Goal: Task Accomplishment & Management: Use online tool/utility

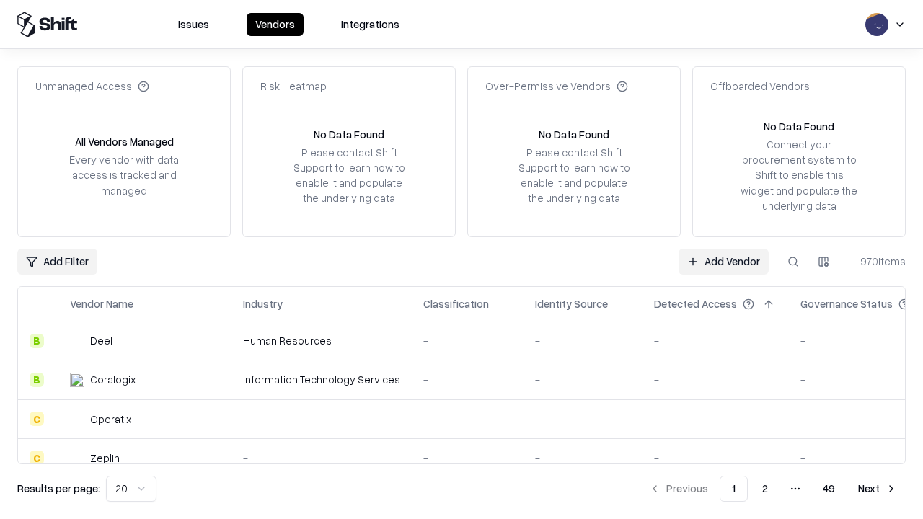
click at [723, 261] on link "Add Vendor" at bounding box center [724, 262] width 90 height 26
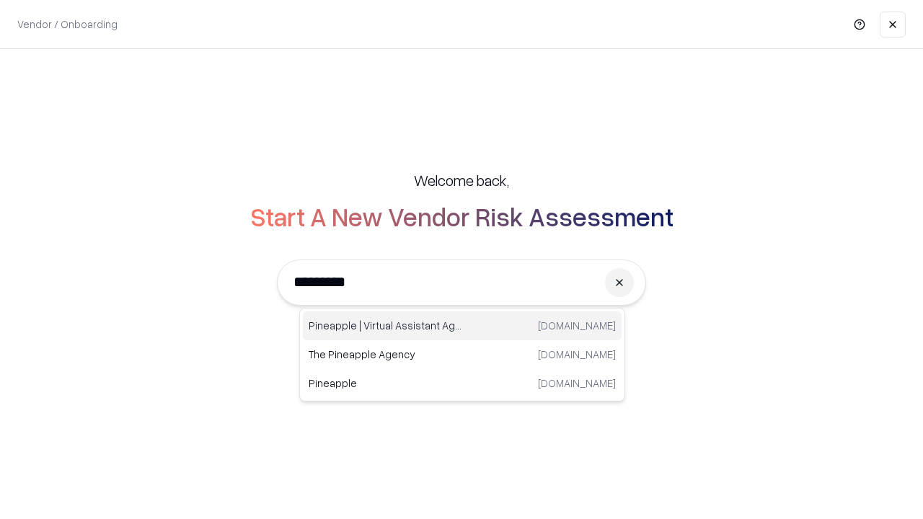
click at [462, 326] on div "Pineapple | Virtual Assistant Agency [DOMAIN_NAME]" at bounding box center [462, 326] width 319 height 29
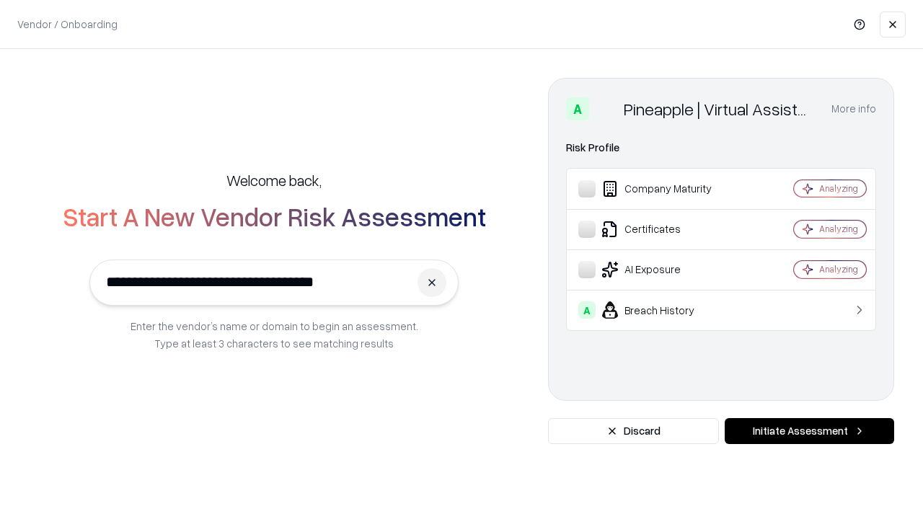
type input "**********"
click at [809, 431] on button "Initiate Assessment" at bounding box center [809, 431] width 169 height 26
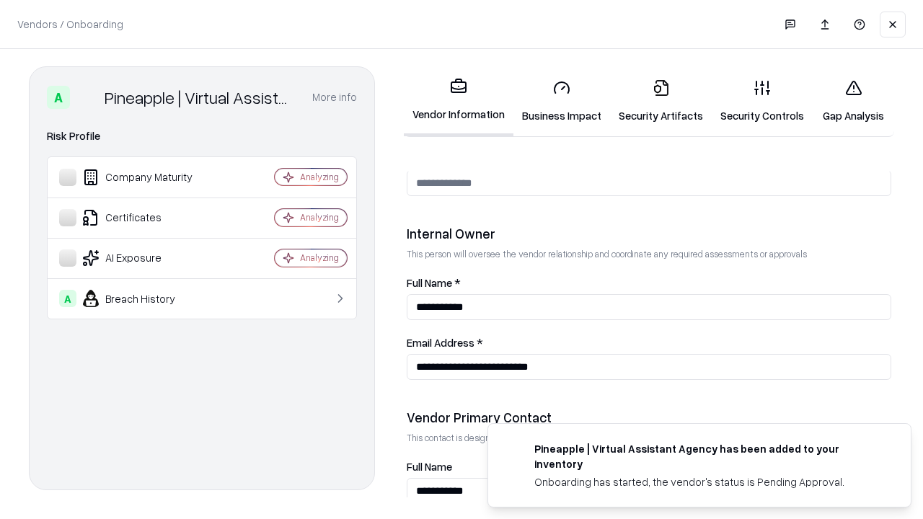
scroll to position [747, 0]
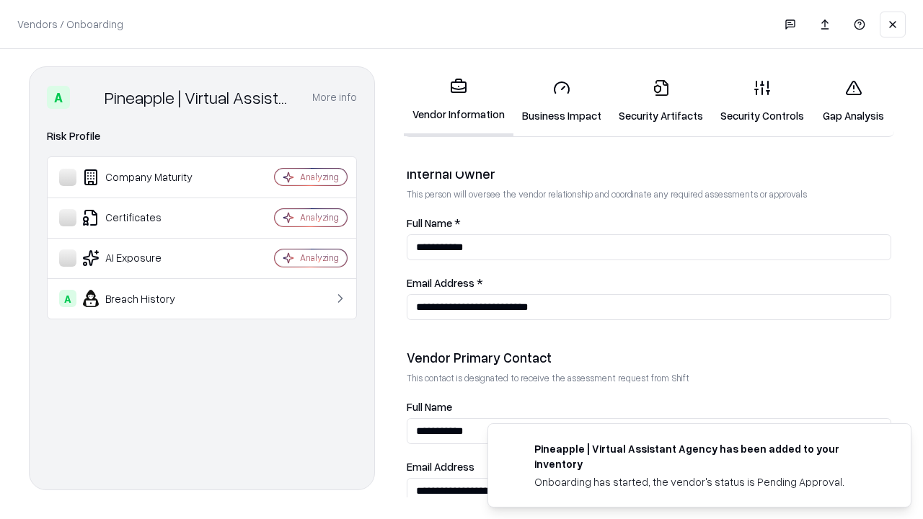
click at [661, 101] on link "Security Artifacts" at bounding box center [661, 101] width 102 height 67
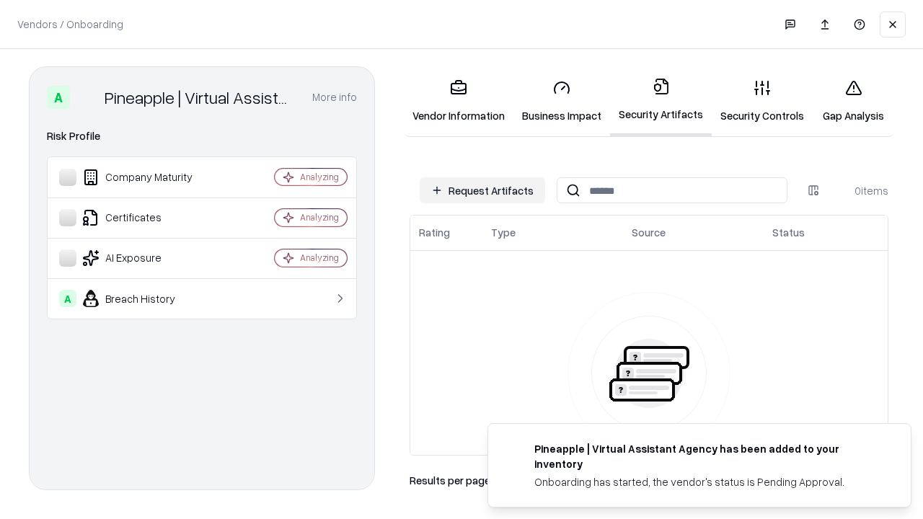
click at [482, 190] on button "Request Artifacts" at bounding box center [482, 190] width 125 height 26
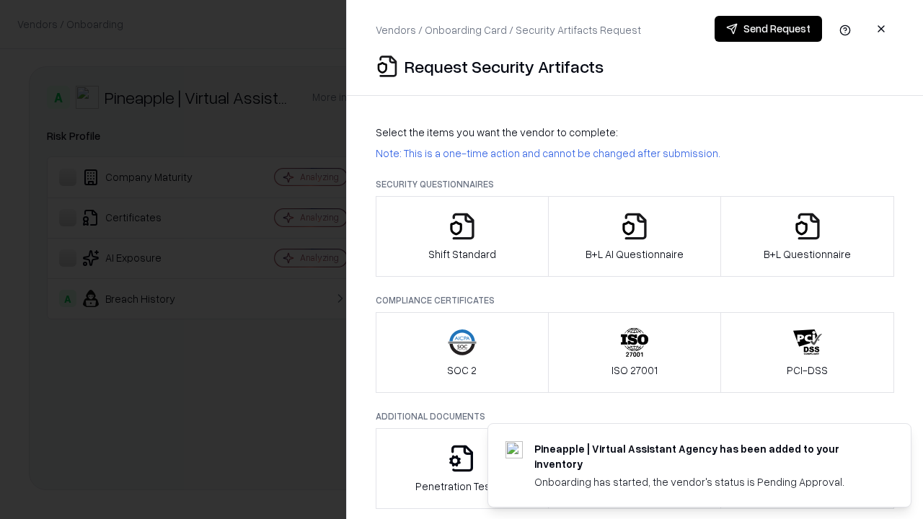
click at [807, 237] on icon "button" at bounding box center [807, 226] width 29 height 29
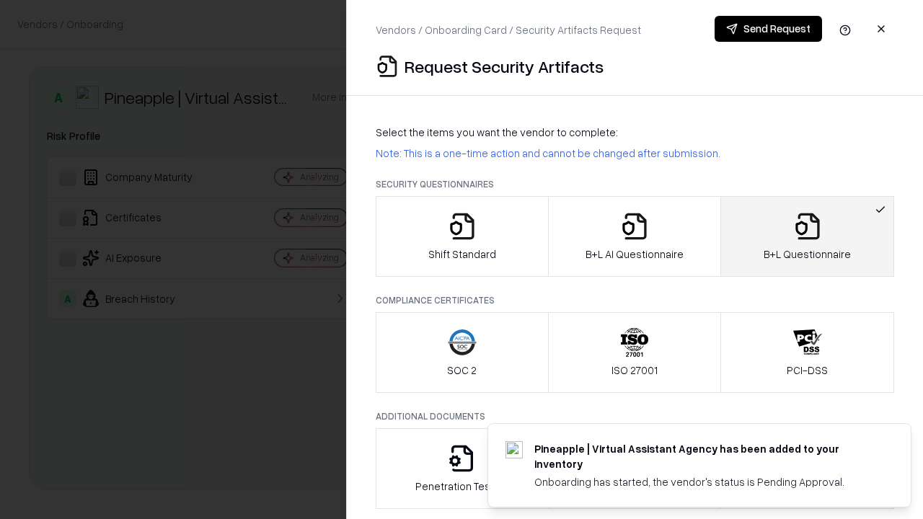
click at [634, 237] on icon "button" at bounding box center [634, 226] width 29 height 29
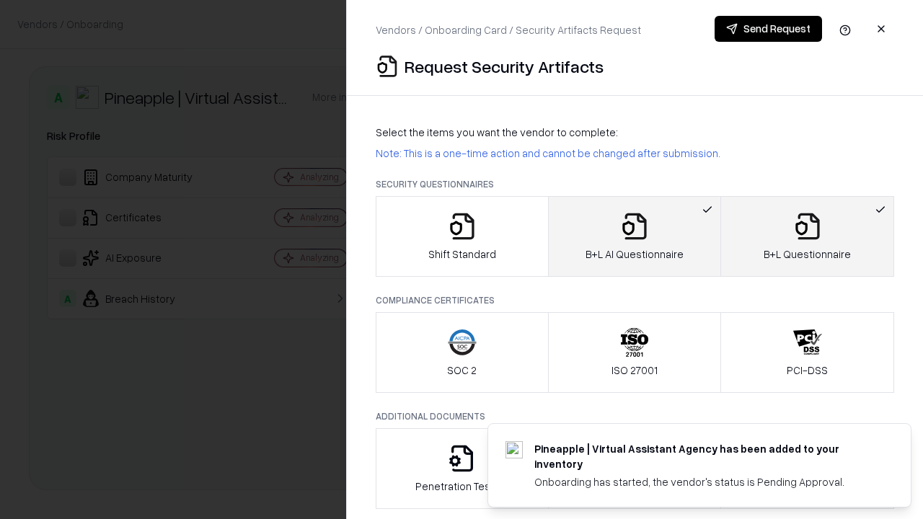
click at [768, 29] on button "Send Request" at bounding box center [768, 29] width 107 height 26
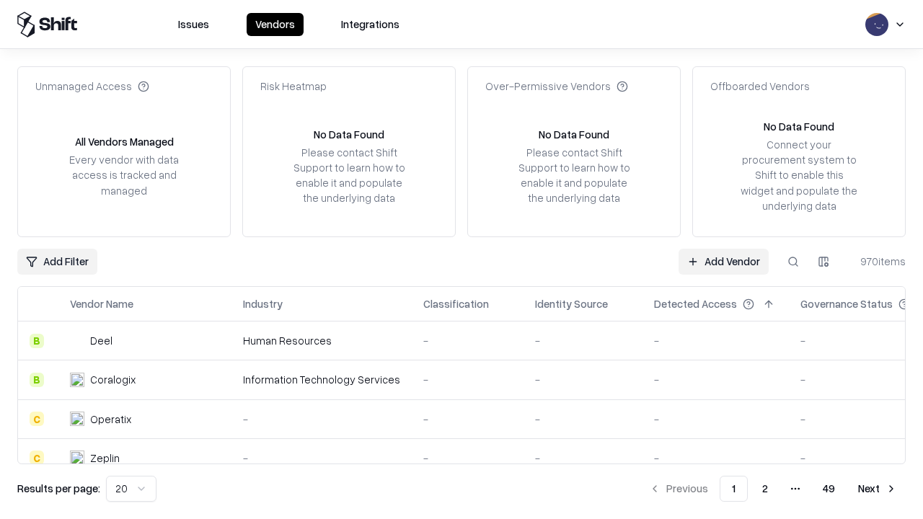
click at [723, 261] on link "Add Vendor" at bounding box center [724, 262] width 90 height 26
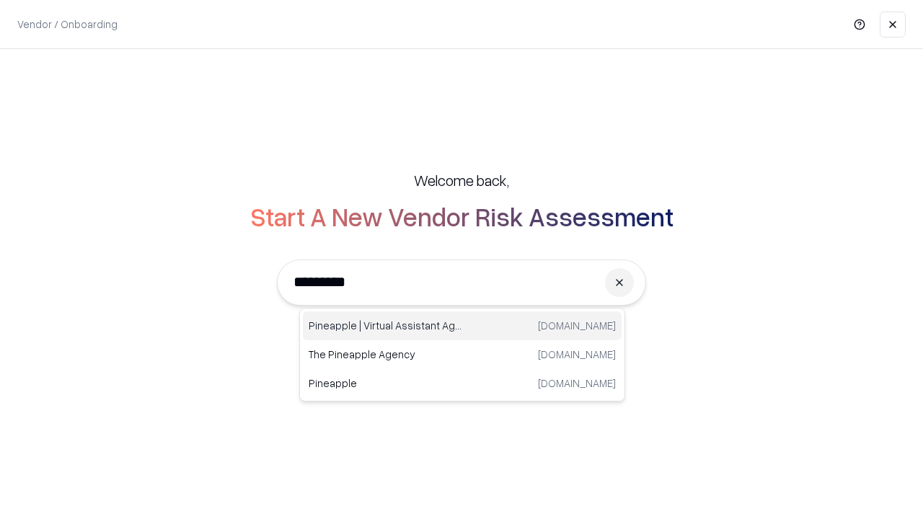
click at [462, 326] on div "Pineapple | Virtual Assistant Agency [DOMAIN_NAME]" at bounding box center [462, 326] width 319 height 29
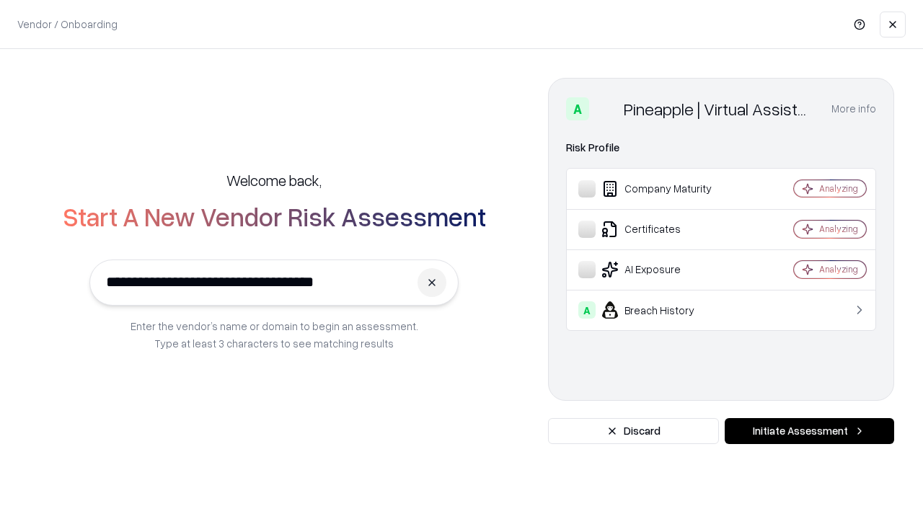
type input "**********"
click at [809, 431] on button "Initiate Assessment" at bounding box center [809, 431] width 169 height 26
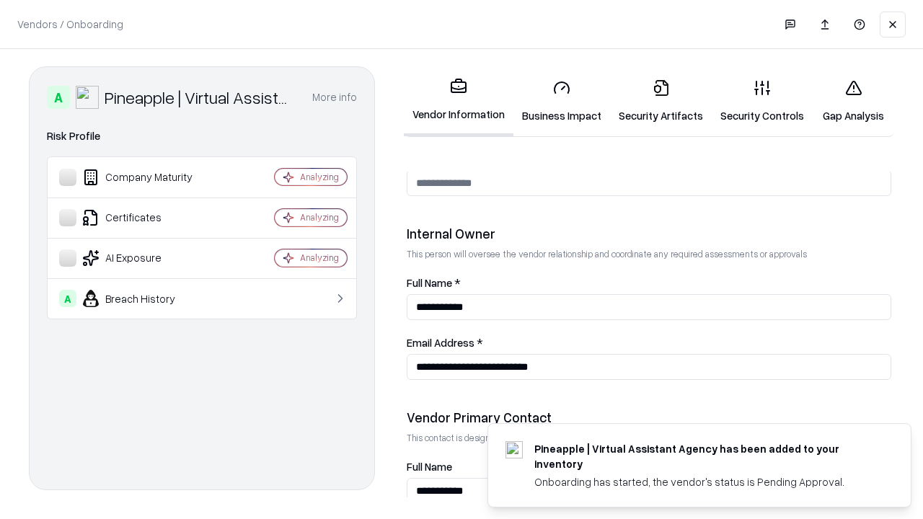
scroll to position [747, 0]
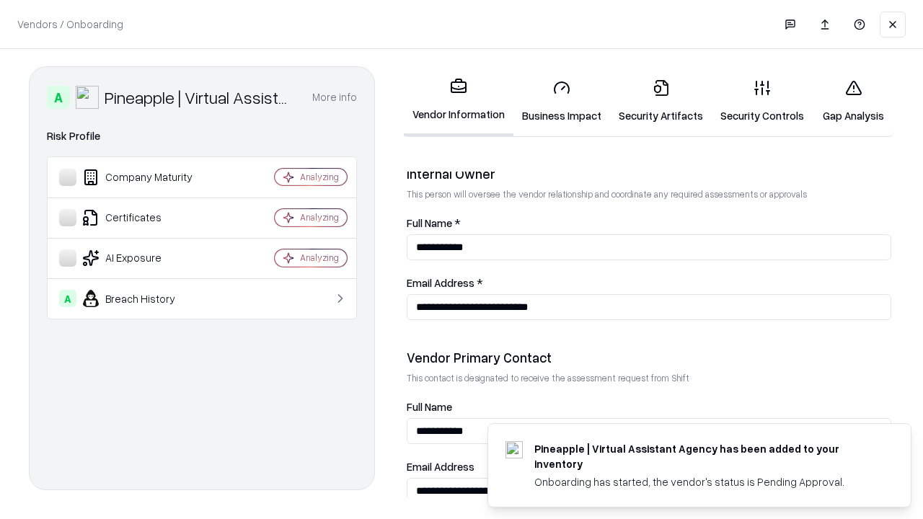
click at [853, 101] on link "Gap Analysis" at bounding box center [853, 101] width 81 height 67
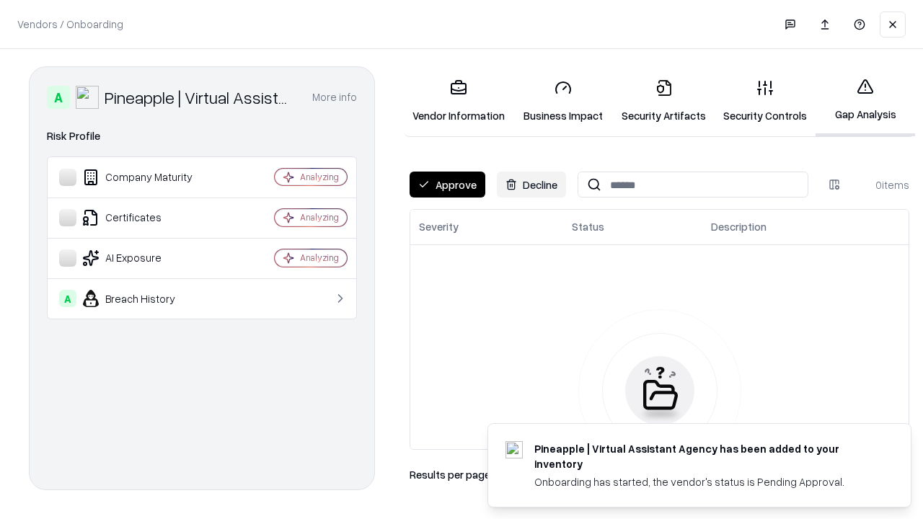
click at [447, 185] on button "Approve" at bounding box center [448, 185] width 76 height 26
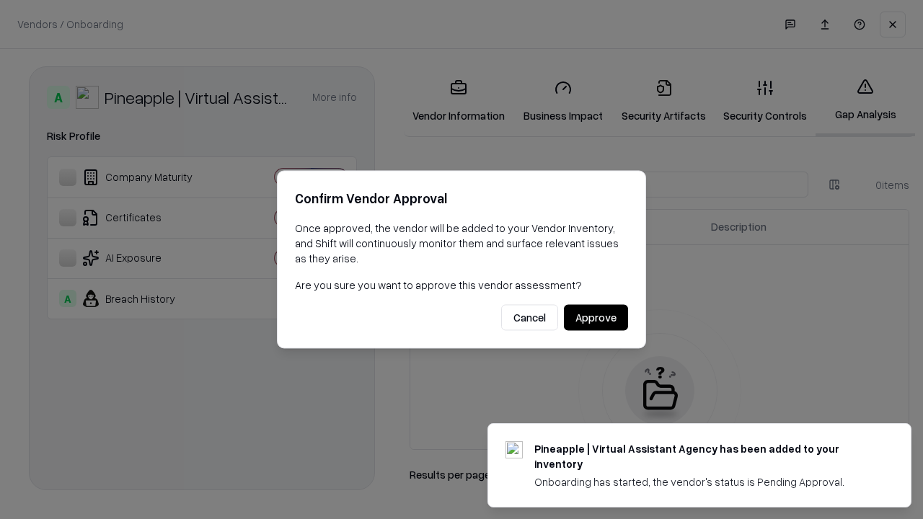
click at [596, 317] on button "Approve" at bounding box center [596, 318] width 64 height 26
